Goal: Obtain resource: Download file/media

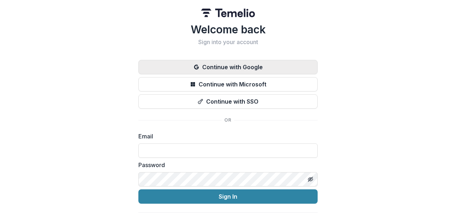
click at [204, 66] on button "Continue with Google" at bounding box center [227, 67] width 179 height 14
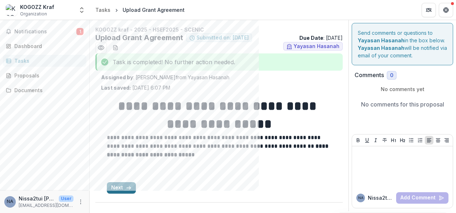
click at [114, 188] on button "Next" at bounding box center [121, 187] width 29 height 11
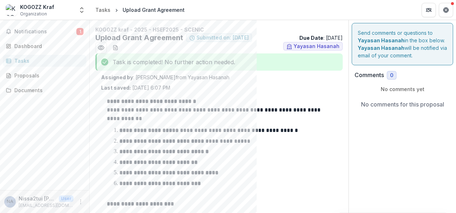
click at [340, 123] on div "**********" at bounding box center [218, 194] width 247 height 243
click at [24, 61] on div "Tasks" at bounding box center [47, 61] width 66 height 8
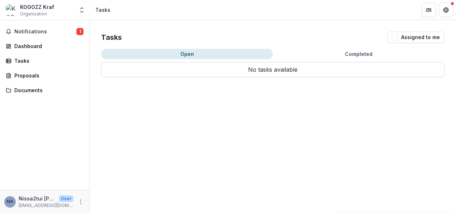
click at [161, 54] on button "Open" at bounding box center [187, 54] width 172 height 10
click at [212, 54] on button "Open" at bounding box center [187, 54] width 172 height 10
click at [39, 33] on span "Notifications" at bounding box center [45, 32] width 62 height 6
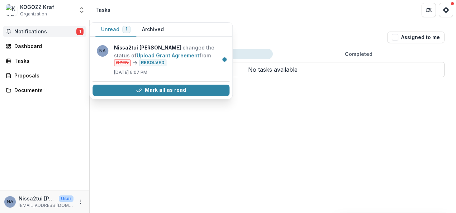
click at [39, 33] on span "Notifications" at bounding box center [45, 32] width 62 height 6
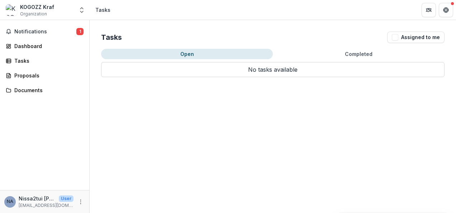
click at [167, 53] on button "Open" at bounding box center [187, 54] width 172 height 10
click at [43, 74] on div "Proposals" at bounding box center [47, 76] width 66 height 8
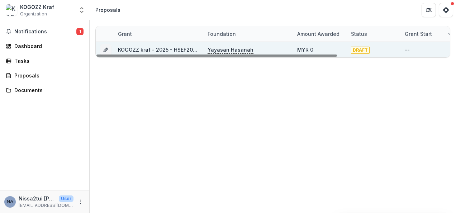
click at [202, 49] on div "KOGOZZ kraf - 2025 - HSEF2025 - SCENIC" at bounding box center [159, 49] width 90 height 15
click at [196, 47] on link "KOGOZZ kraf - 2025 - HSEF2025 - SCENIC" at bounding box center [170, 50] width 105 height 6
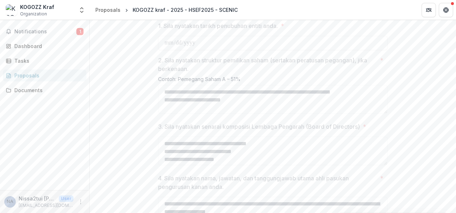
scroll to position [309, 0]
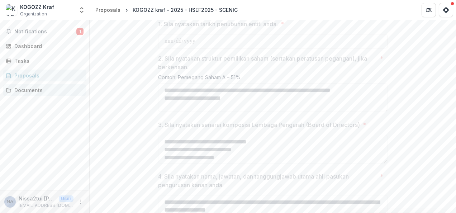
click at [39, 90] on div "Documents" at bounding box center [47, 90] width 66 height 8
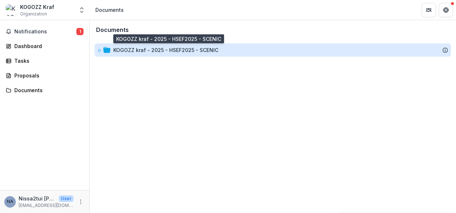
click at [159, 52] on div "KOGOZZ kraf - 2025 - HSEF2025 - SCENIC" at bounding box center [165, 50] width 105 height 8
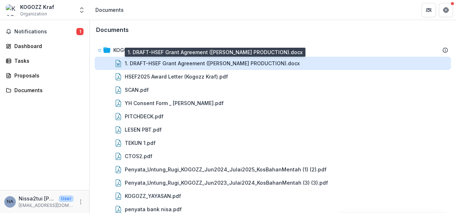
click at [221, 67] on div "1. DRAFT-HSEF Grant Agreement ([PERSON_NAME] PRODUCTION).docx" at bounding box center [212, 63] width 175 height 8
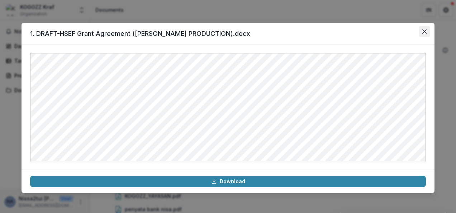
click at [423, 28] on button "Close" at bounding box center [424, 31] width 11 height 11
